Goal: Task Accomplishment & Management: Manage account settings

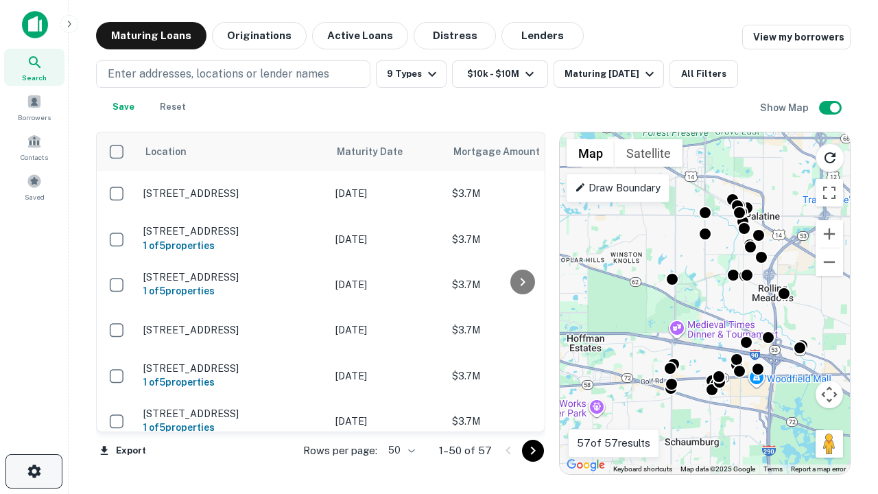
click at [34, 471] on icon "button" at bounding box center [34, 471] width 16 height 16
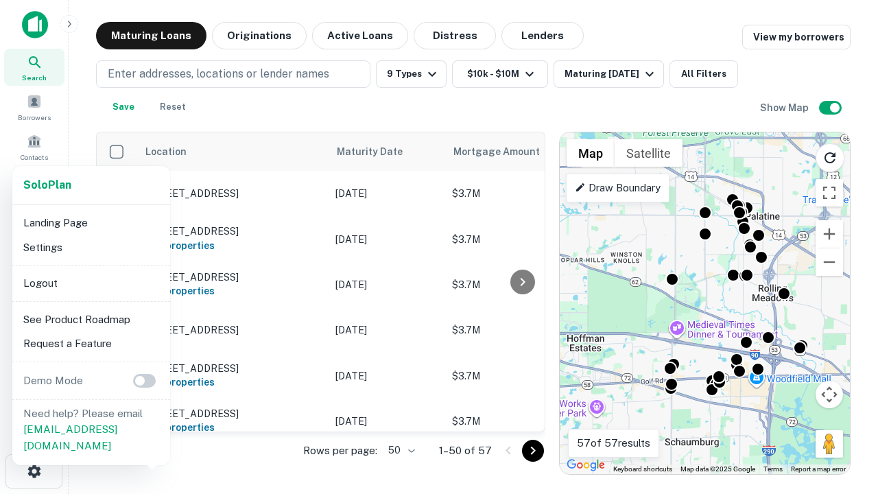
click at [91, 283] on li "Logout" at bounding box center [91, 283] width 147 height 25
